Goal: Communication & Community: Connect with others

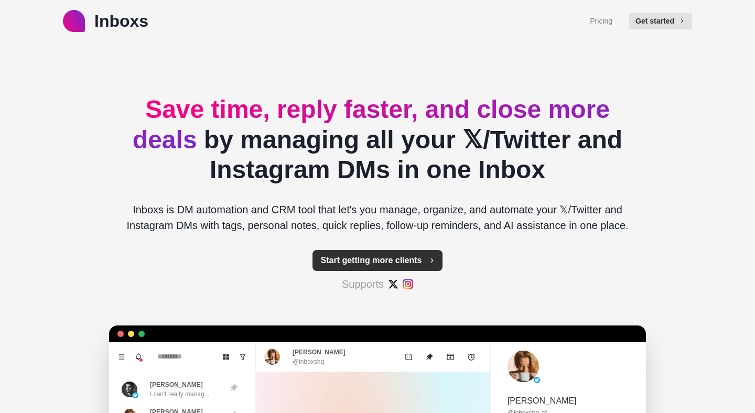
click at [390, 259] on button "Start getting more clients" at bounding box center [377, 260] width 131 height 21
type textarea "*"
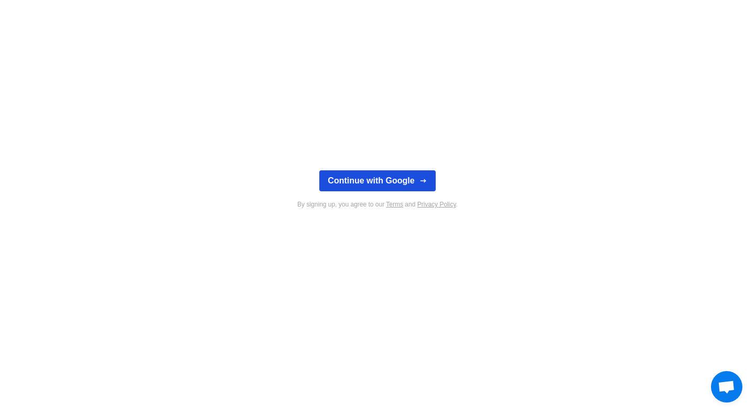
click at [367, 180] on button "Continue with Google" at bounding box center [377, 180] width 116 height 21
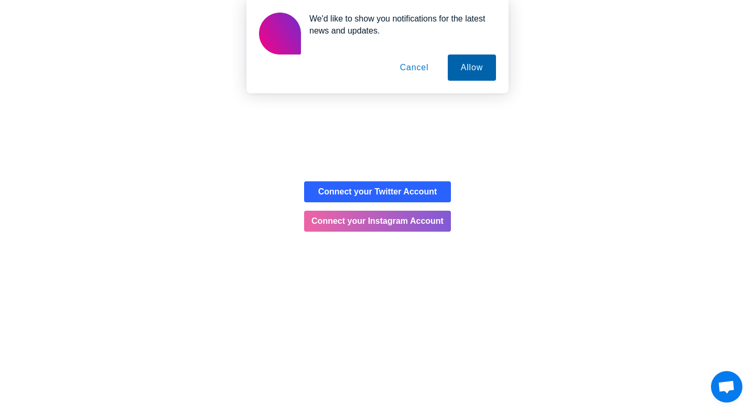
click at [460, 75] on button "Allow" at bounding box center [472, 68] width 48 height 26
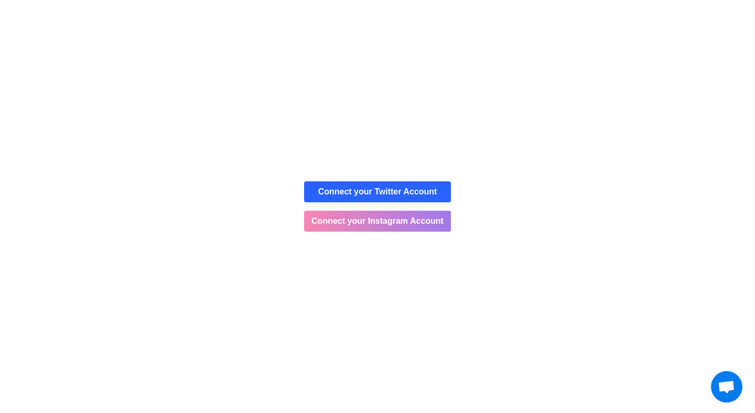
click at [349, 221] on button "Connect your Instagram Account" at bounding box center [377, 221] width 147 height 21
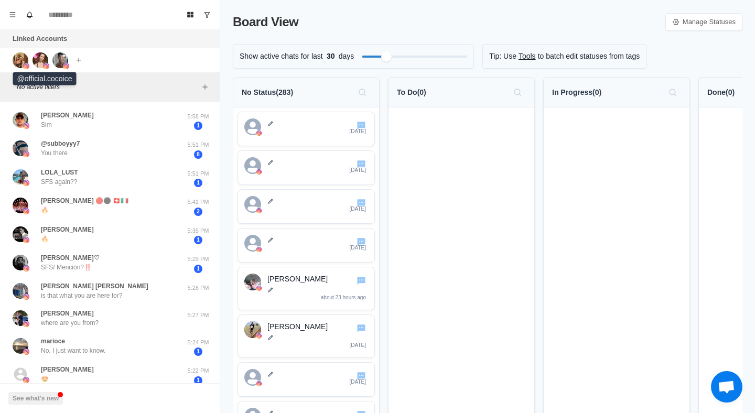
click at [40, 58] on img at bounding box center [40, 60] width 16 height 16
click at [57, 59] on img at bounding box center [60, 60] width 16 height 16
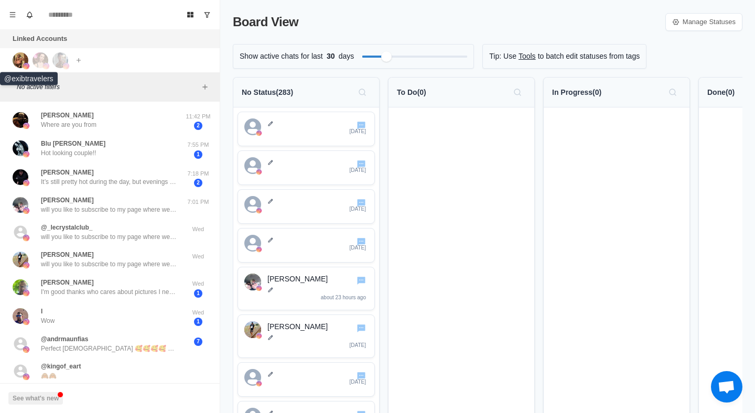
click at [16, 63] on img at bounding box center [21, 60] width 16 height 16
click at [21, 58] on img at bounding box center [21, 60] width 16 height 16
click at [39, 58] on img at bounding box center [40, 60] width 16 height 16
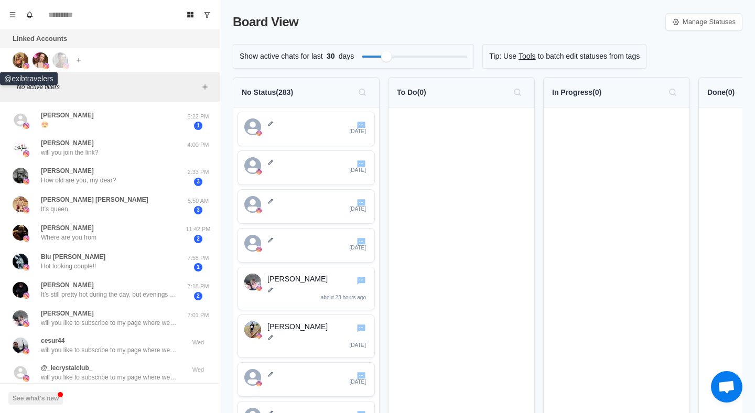
click at [13, 58] on img at bounding box center [21, 60] width 16 height 16
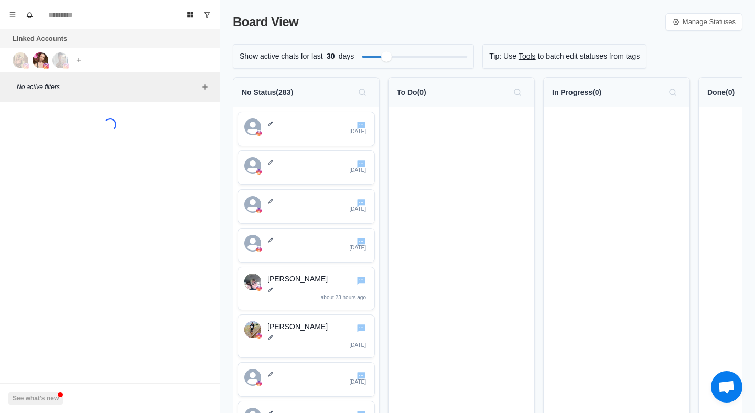
click at [18, 59] on img at bounding box center [21, 60] width 16 height 16
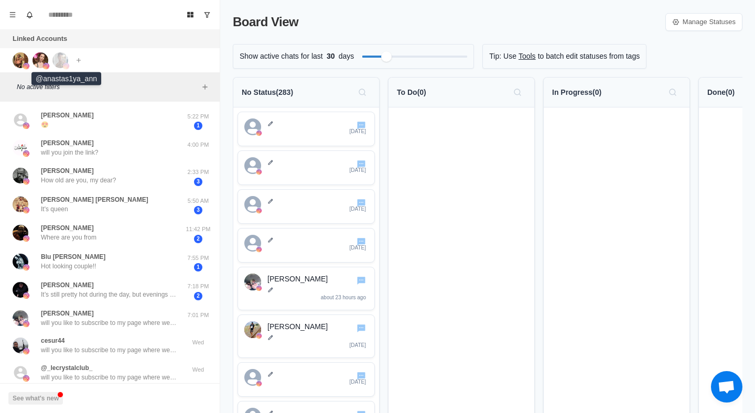
click at [62, 58] on img at bounding box center [60, 60] width 16 height 16
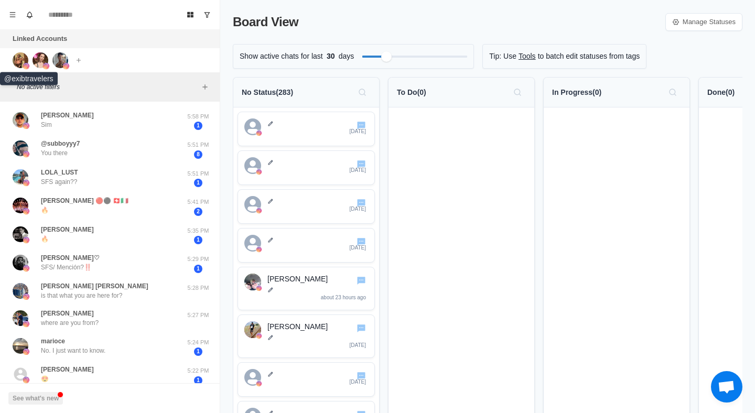
click at [15, 58] on img at bounding box center [21, 60] width 16 height 16
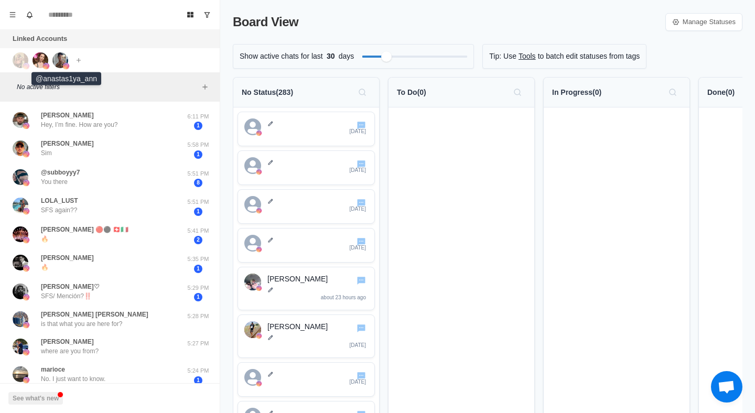
click at [61, 58] on img at bounding box center [60, 60] width 16 height 16
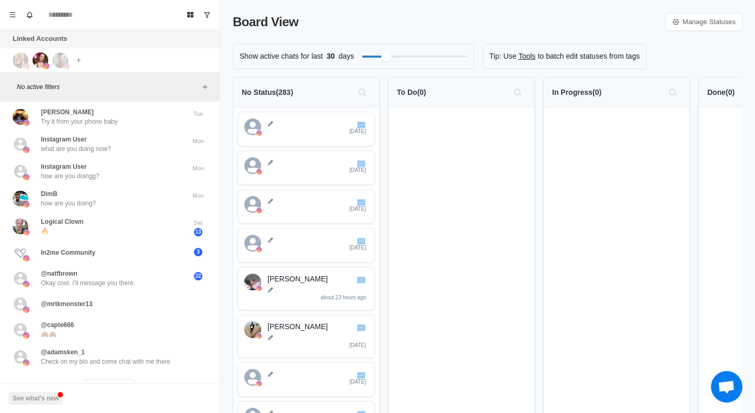
scroll to position [313, 0]
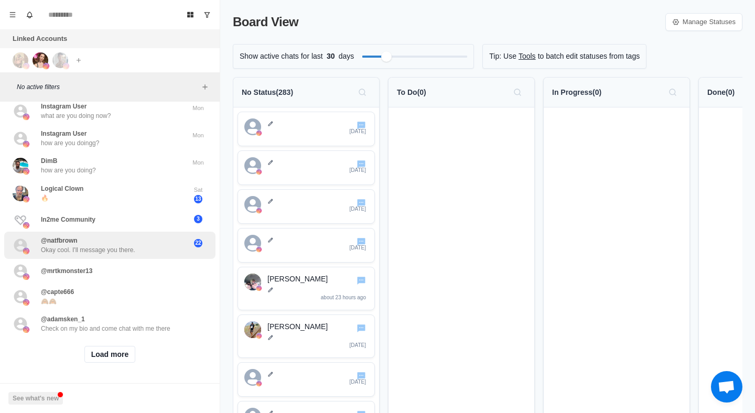
click at [84, 255] on div "@natfbrown Okay cool. I'll message you there. 22" at bounding box center [109, 245] width 211 height 27
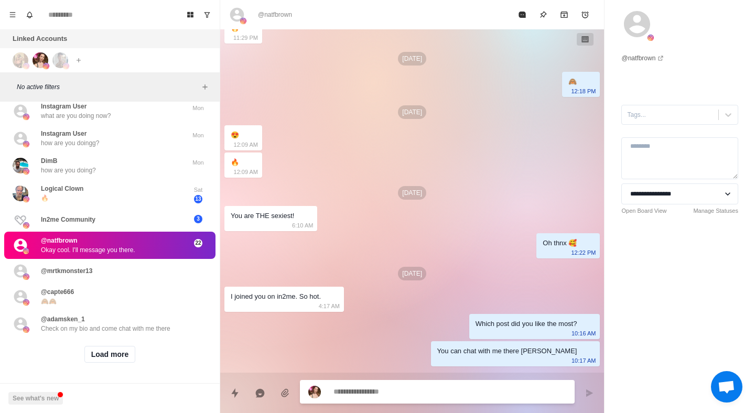
scroll to position [422, 0]
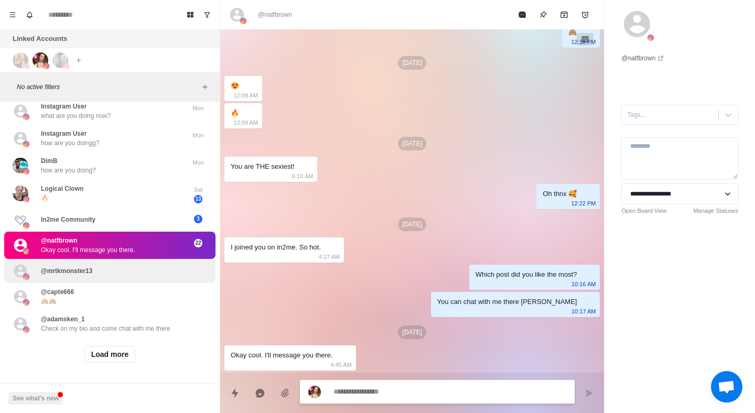
click at [100, 279] on div "@mrtkmonster13" at bounding box center [109, 271] width 211 height 24
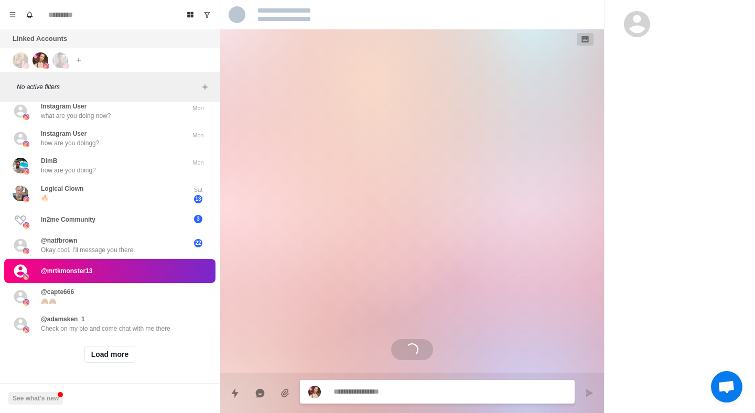
scroll to position [0, 0]
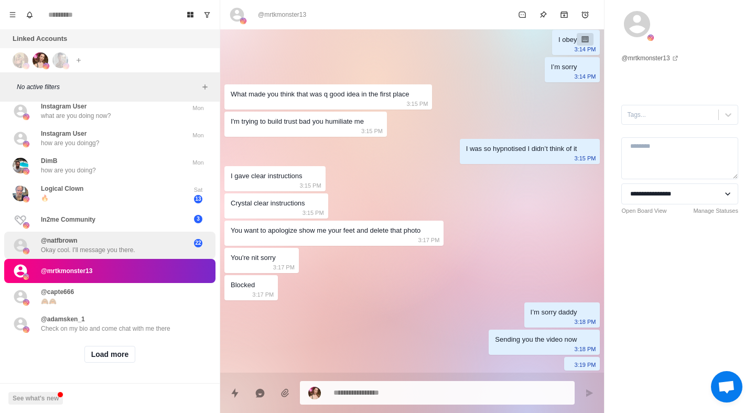
click at [95, 254] on p "Okay cool. I'll message you there." at bounding box center [88, 249] width 94 height 9
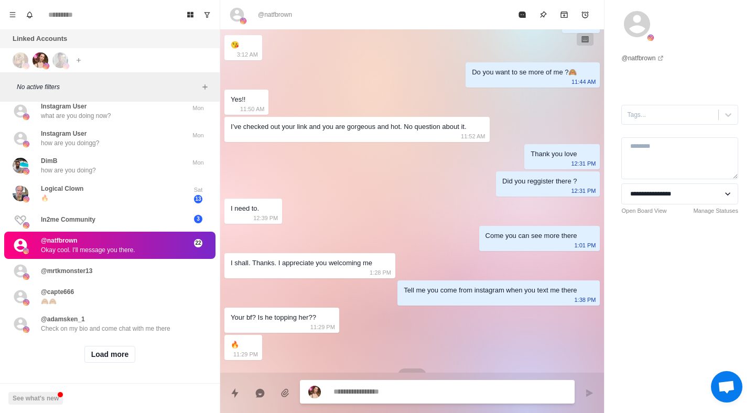
scroll to position [78, 0]
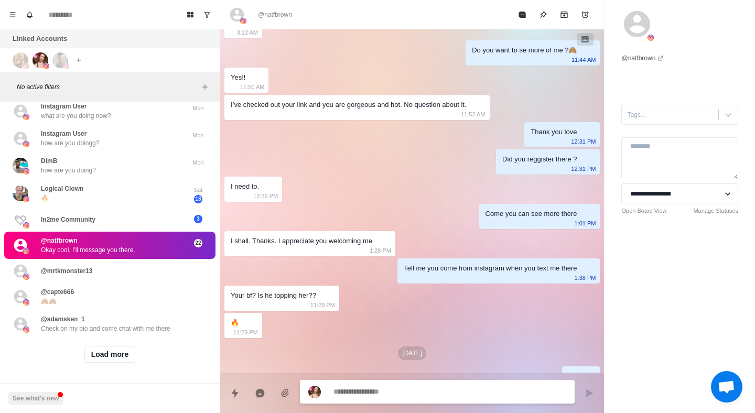
click at [197, 243] on span "22" at bounding box center [198, 243] width 8 height 8
type textarea "*"
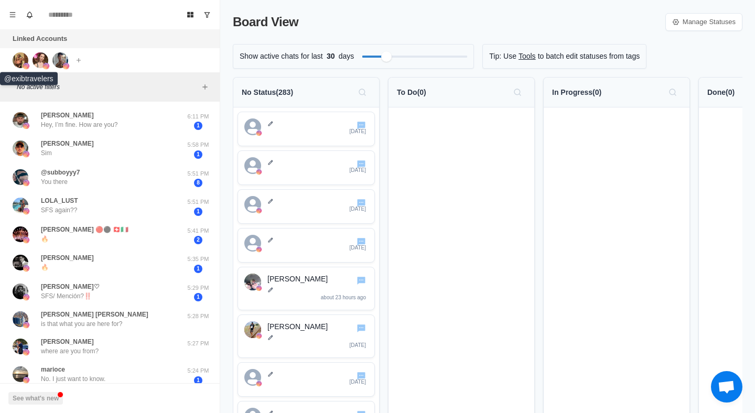
click at [19, 60] on img at bounding box center [21, 60] width 16 height 16
click at [57, 60] on img at bounding box center [60, 60] width 16 height 16
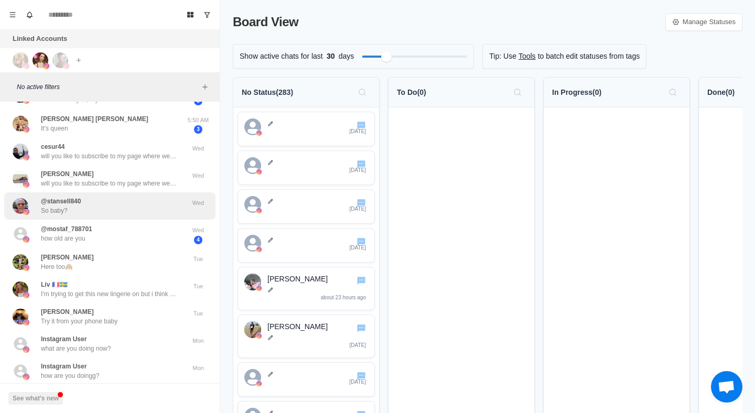
scroll to position [313, 0]
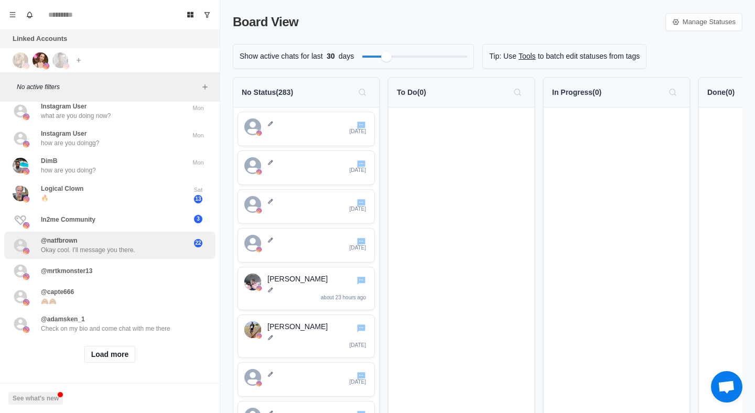
click at [103, 242] on div "@natfbrown Okay cool. I'll message you there." at bounding box center [88, 245] width 94 height 19
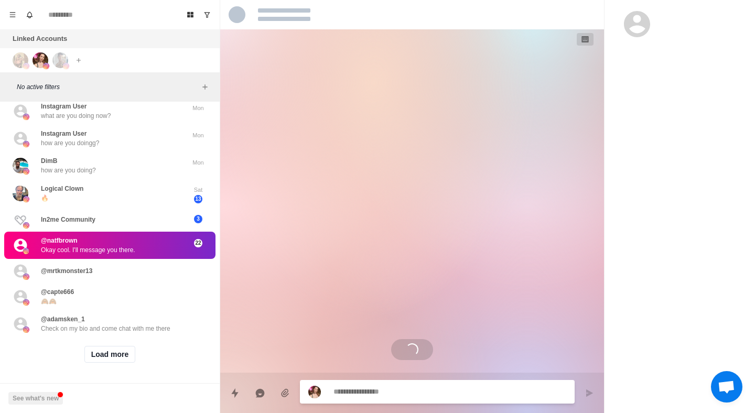
scroll to position [422, 0]
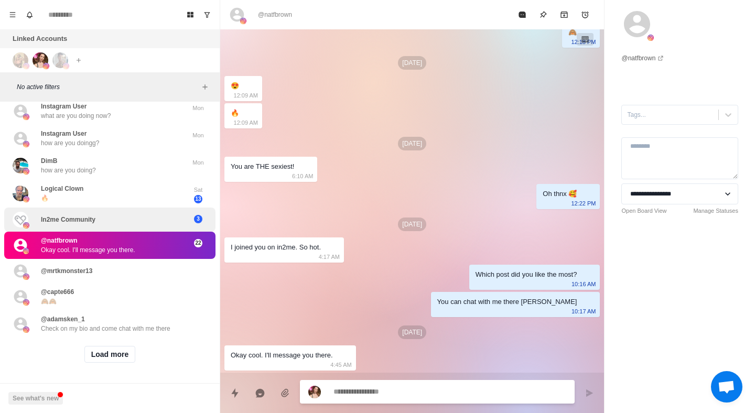
click at [174, 212] on div "In2me Community" at bounding box center [99, 220] width 172 height 16
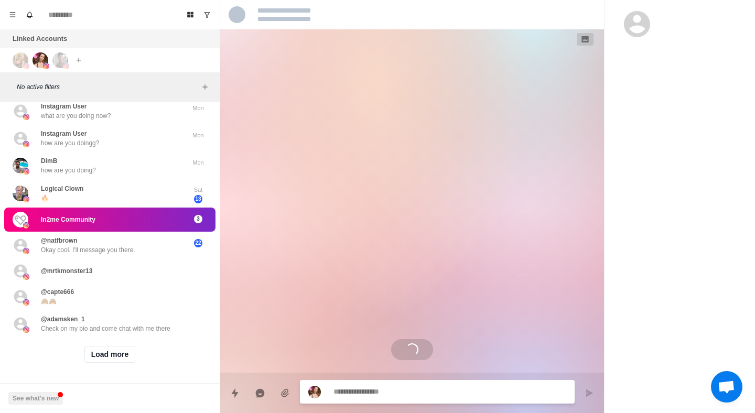
scroll to position [0, 0]
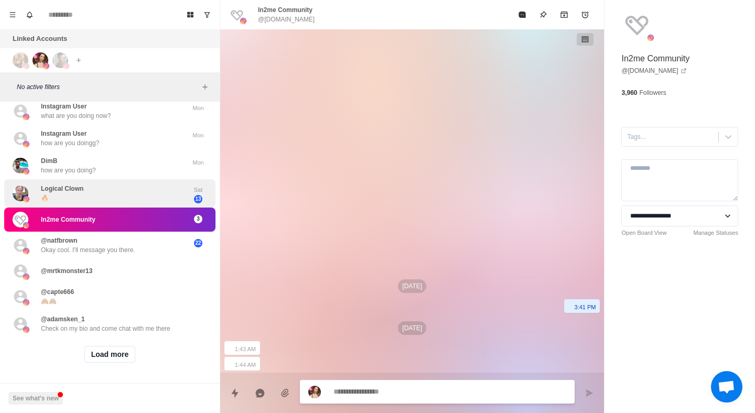
click at [155, 191] on div "Logical Clown 🔥" at bounding box center [99, 193] width 172 height 20
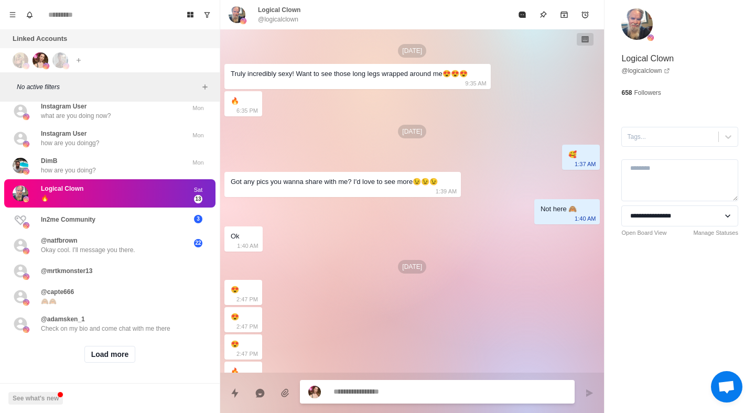
scroll to position [124, 0]
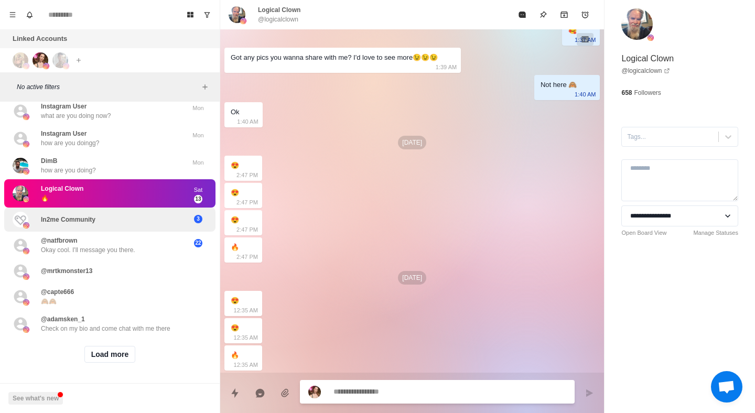
click at [161, 212] on div "In2me Community" at bounding box center [99, 220] width 172 height 16
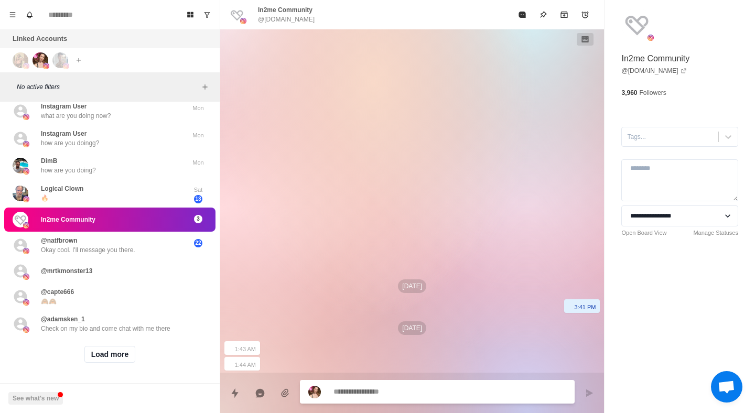
scroll to position [0, 0]
click at [373, 395] on textarea at bounding box center [449, 391] width 233 height 15
type textarea "*"
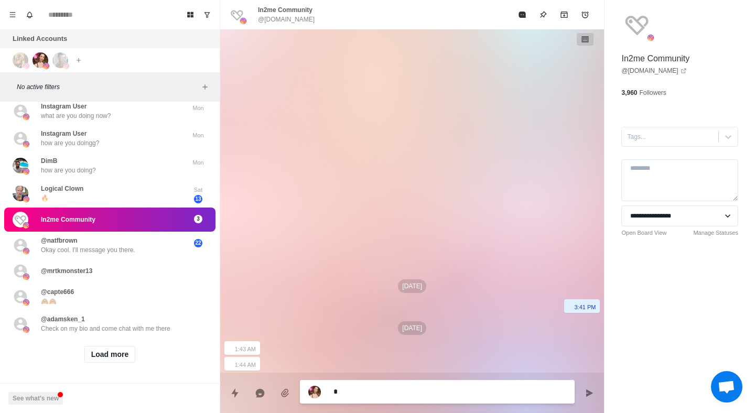
type textarea "**"
type textarea "*"
type textarea "***"
type textarea "*"
type textarea "****"
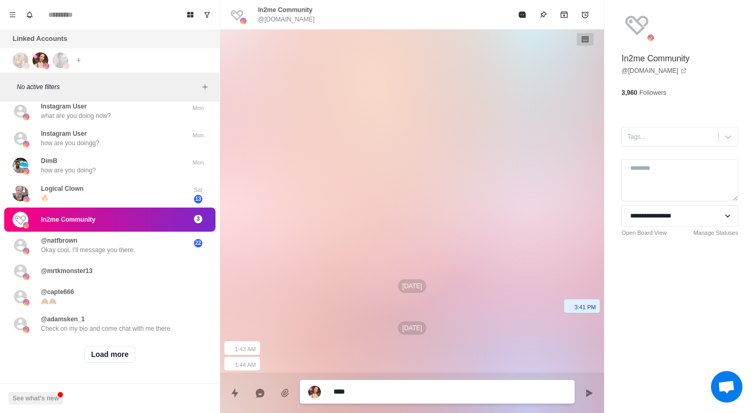
type textarea "*"
type textarea "*****"
type textarea "*"
click at [347, 390] on textarea at bounding box center [449, 391] width 233 height 15
type textarea "*"
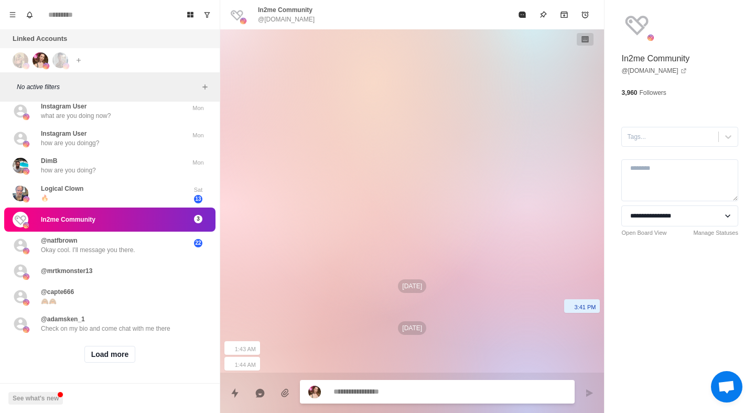
type textarea "*"
type textarea "**"
type textarea "*"
type textarea "***"
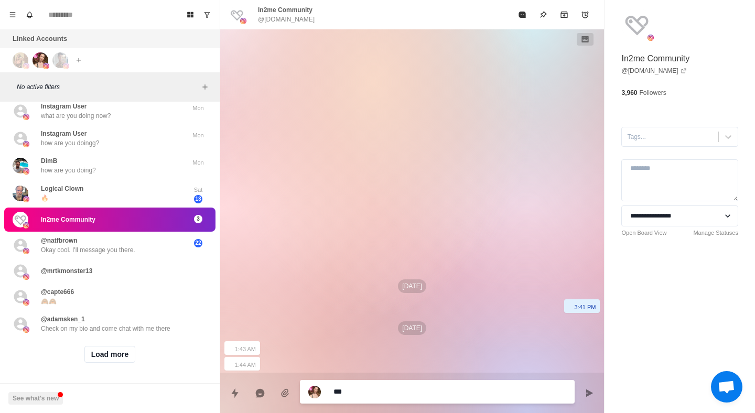
type textarea "*"
type textarea "****"
type textarea "*"
type textarea "*****"
type textarea "*"
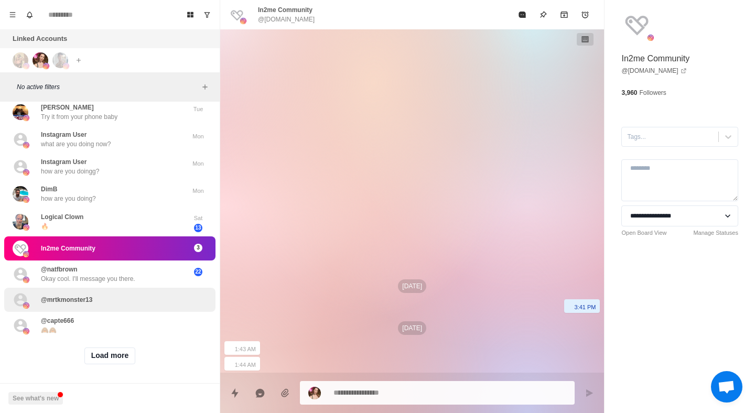
type textarea "*"
